Goal: Information Seeking & Learning: Learn about a topic

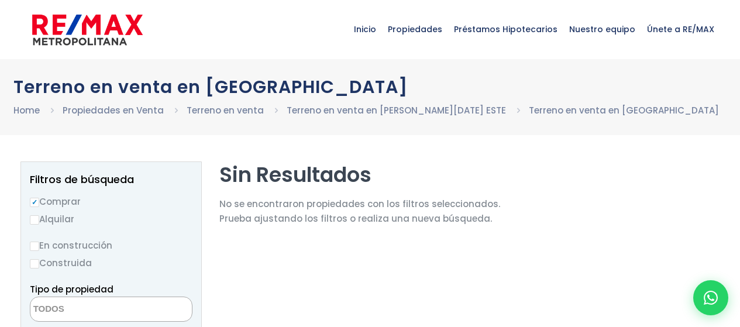
select select
click at [352, 112] on link "Terreno en venta en SANTO DOMINGO ESTE" at bounding box center [395, 110] width 219 height 12
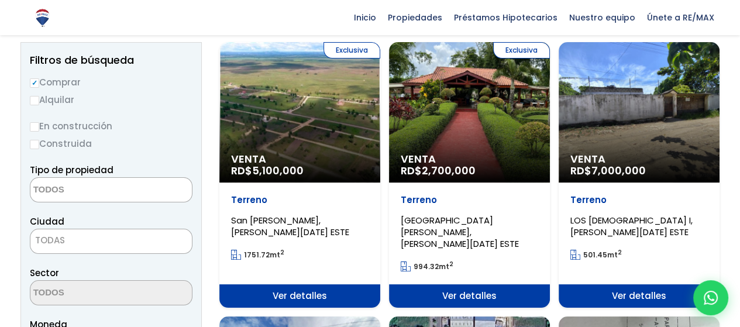
scroll to position [117, 0]
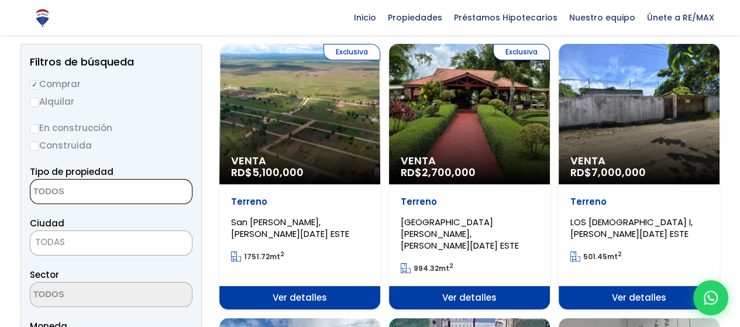
click at [104, 189] on textarea "Search" at bounding box center [86, 191] width 113 height 25
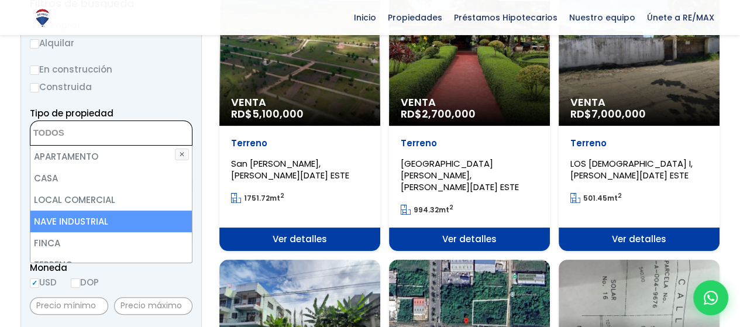
scroll to position [58, 0]
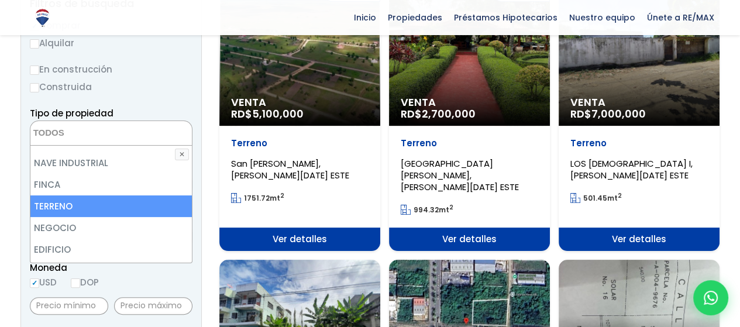
click at [84, 209] on li "TERRENO" at bounding box center [110, 206] width 161 height 22
select select "land"
click at [96, 202] on li "TERRENO" at bounding box center [110, 206] width 161 height 22
click at [84, 206] on li "TERRENO" at bounding box center [110, 206] width 161 height 22
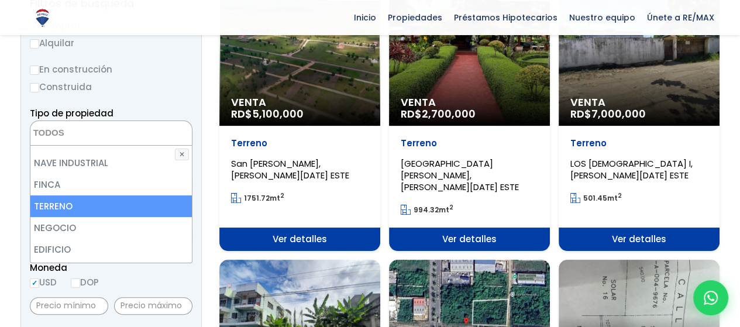
select select "land"
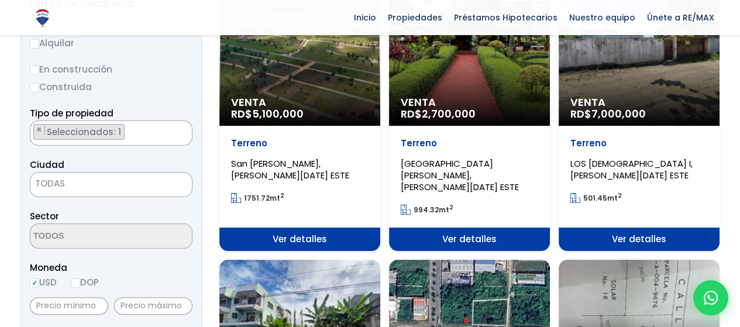
click at [72, 186] on span "TODAS" at bounding box center [110, 183] width 161 height 16
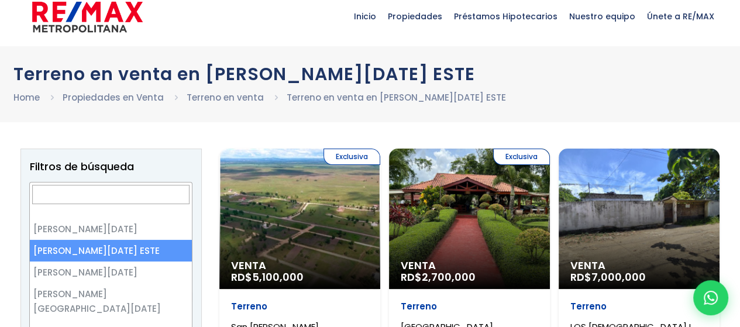
scroll to position [8, 0]
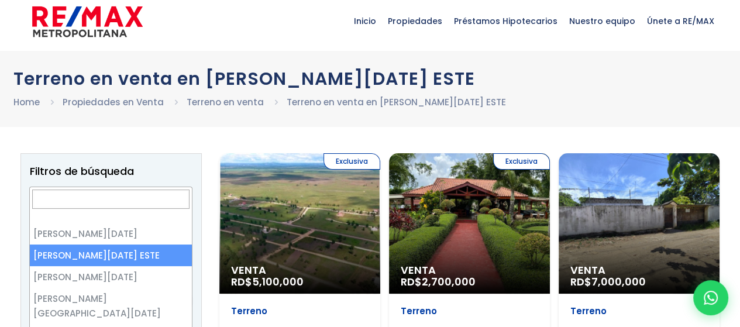
select select "148"
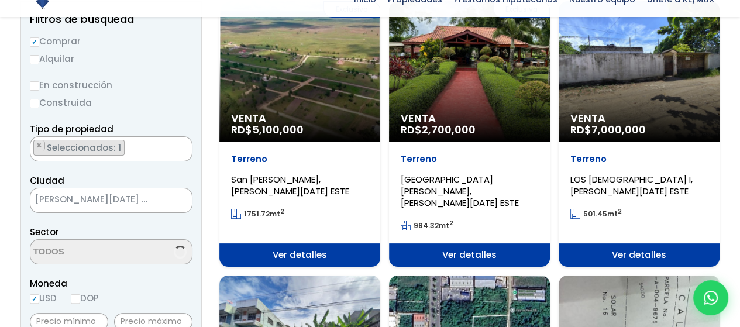
scroll to position [161, 0]
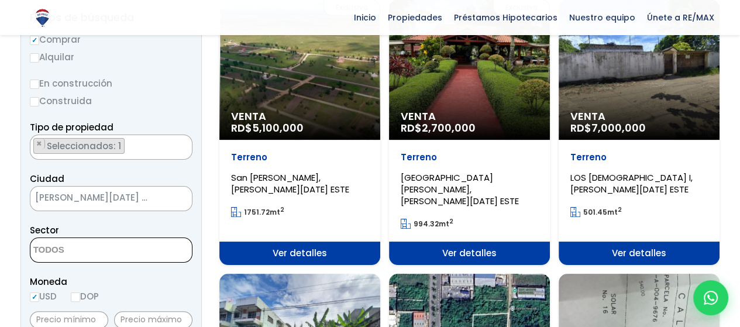
click at [82, 256] on textarea "Search" at bounding box center [86, 250] width 113 height 25
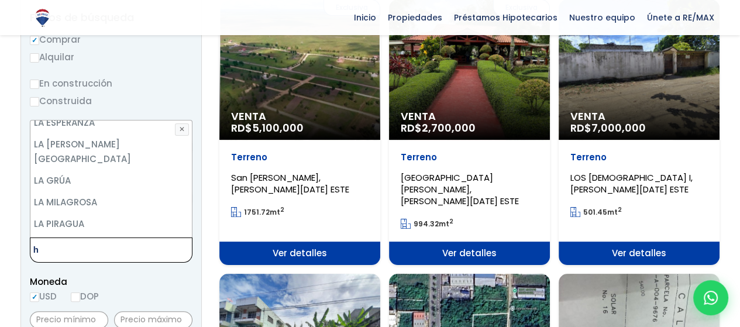
scroll to position [0, 0]
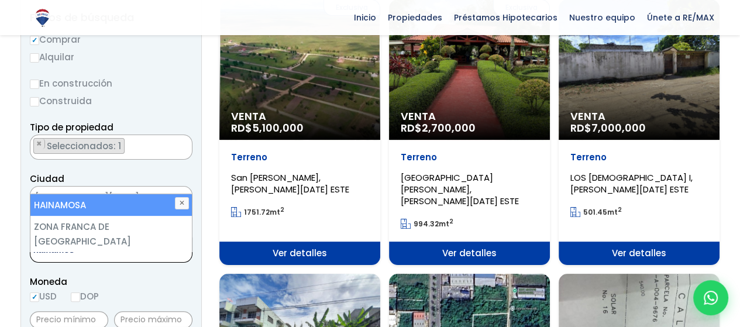
type textarea "hainamosa"
select select "13302"
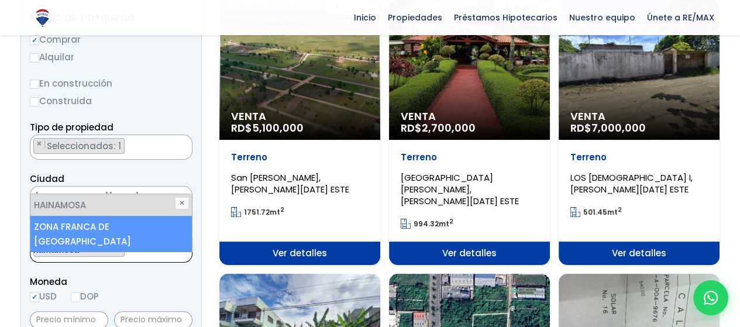
type textarea "hainamosa"
click at [120, 226] on li "ZONA FRANCA DE HAINAMOSA" at bounding box center [110, 234] width 161 height 36
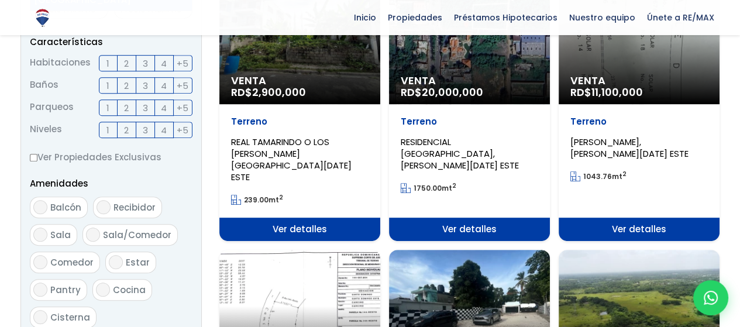
scroll to position [629, 0]
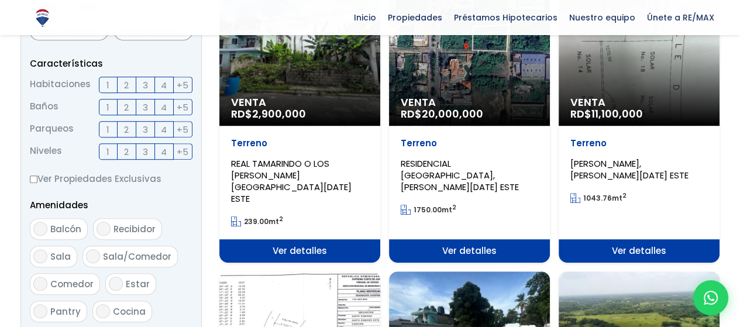
scroll to position [738, 0]
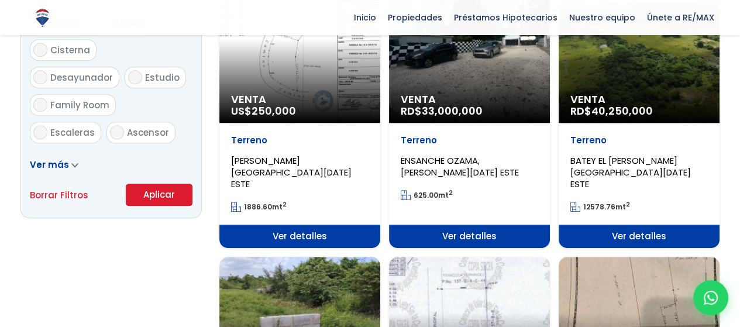
click at [155, 194] on button "Aplicar" at bounding box center [159, 195] width 67 height 22
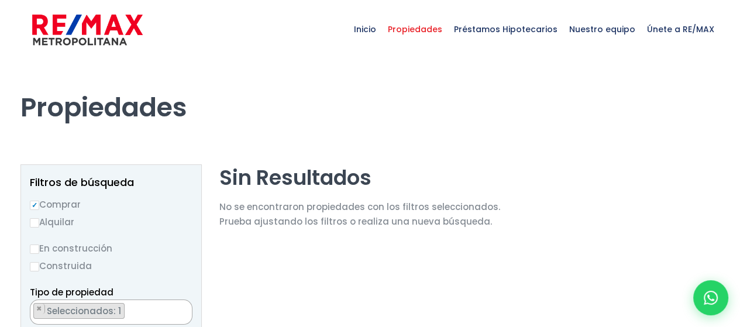
scroll to position [66, 0]
select select "13302"
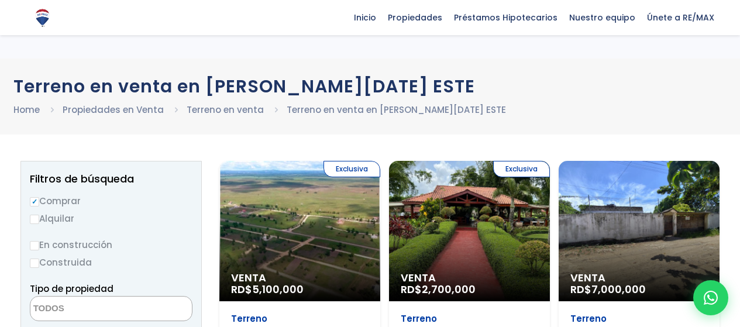
select select "land"
select select "148"
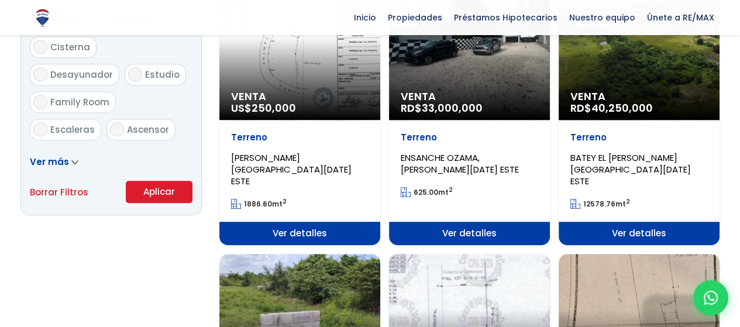
scroll to position [738, 0]
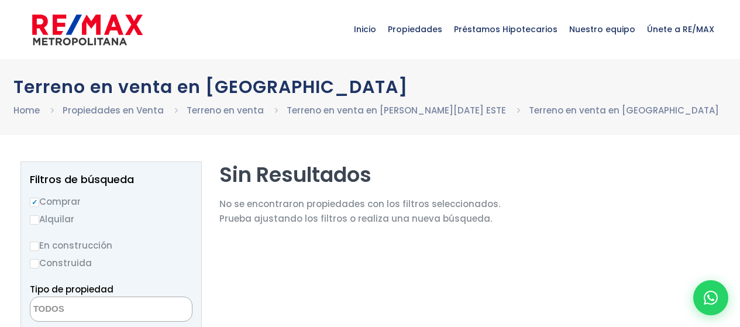
select select
